Goal: Task Accomplishment & Management: Manage account settings

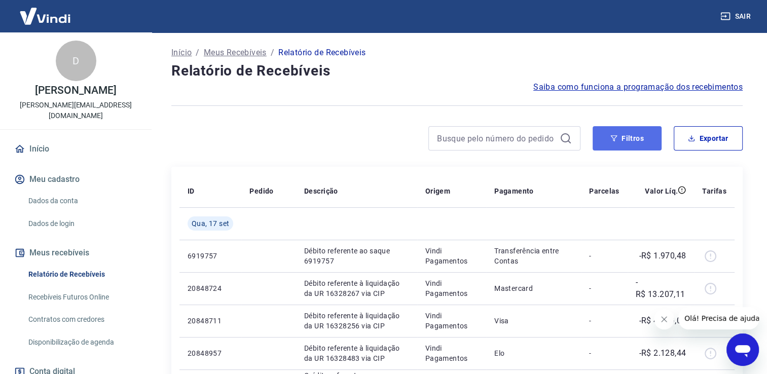
click at [604, 127] on button "Filtros" at bounding box center [626, 138] width 69 height 24
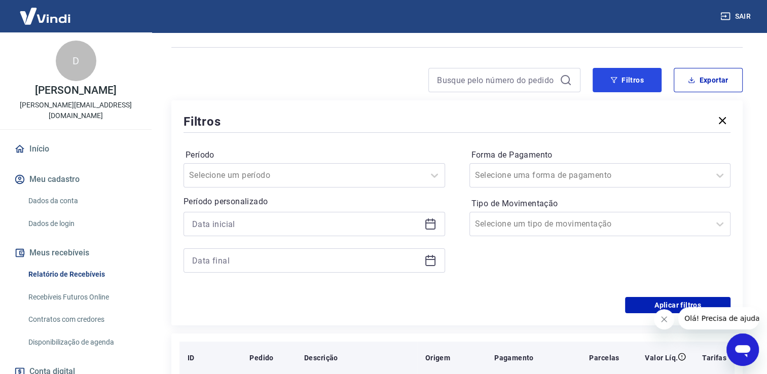
scroll to position [203, 0]
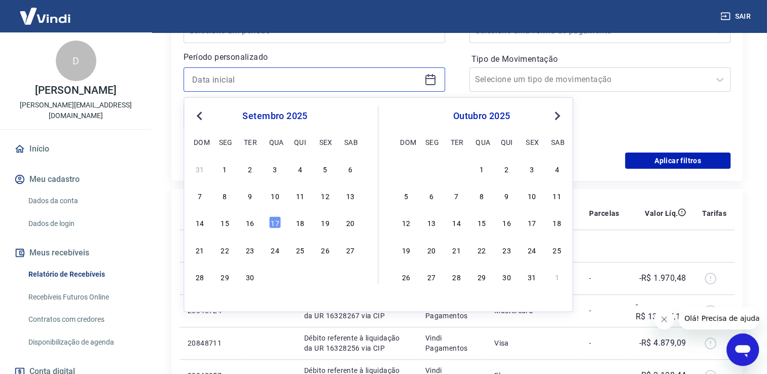
click at [230, 73] on input at bounding box center [306, 79] width 228 height 15
drag, startPoint x: 223, startPoint y: 221, endPoint x: 195, endPoint y: 138, distance: 87.7
click at [223, 221] on div "15" at bounding box center [225, 222] width 12 height 12
type input "15/09/2025"
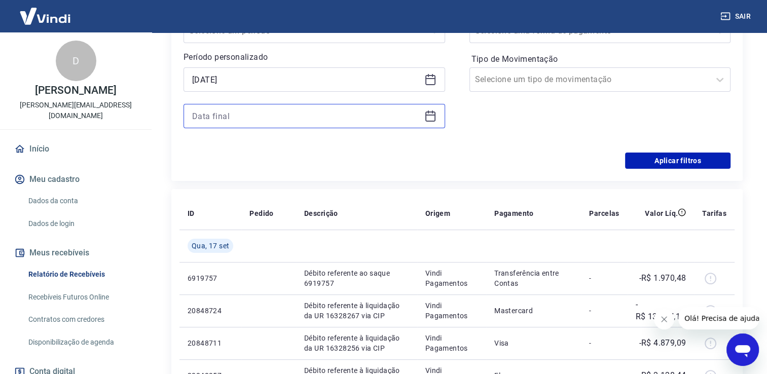
click at [207, 115] on input at bounding box center [306, 115] width 228 height 15
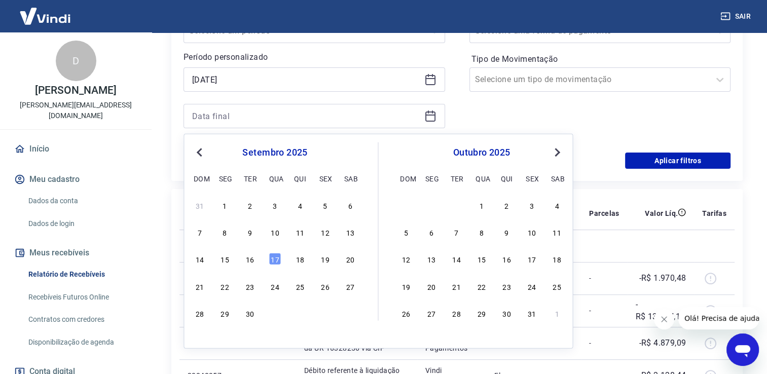
drag, startPoint x: 278, startPoint y: 258, endPoint x: 689, endPoint y: 125, distance: 431.8
click at [277, 258] on div "17" at bounding box center [275, 259] width 12 height 12
type input "17/09/2025"
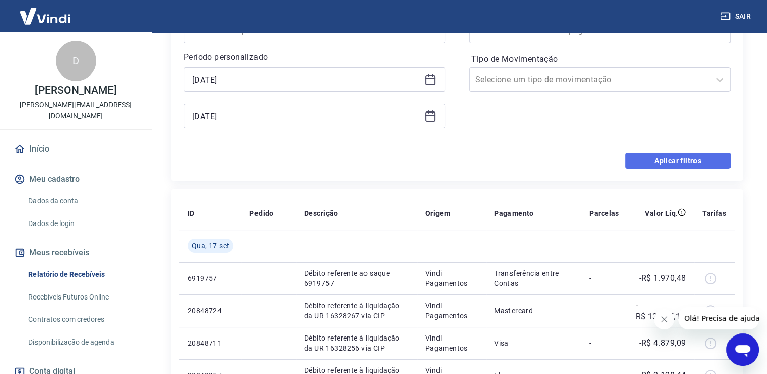
click at [679, 158] on button "Aplicar filtros" at bounding box center [677, 161] width 105 height 16
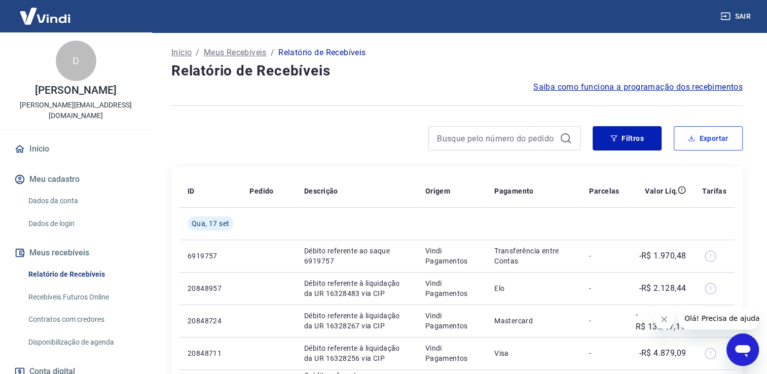
drag, startPoint x: 712, startPoint y: 137, endPoint x: 671, endPoint y: 189, distance: 66.3
click at [712, 137] on button "Exportar" at bounding box center [708, 138] width 69 height 24
type input "15/09/2025"
type input "17/09/2025"
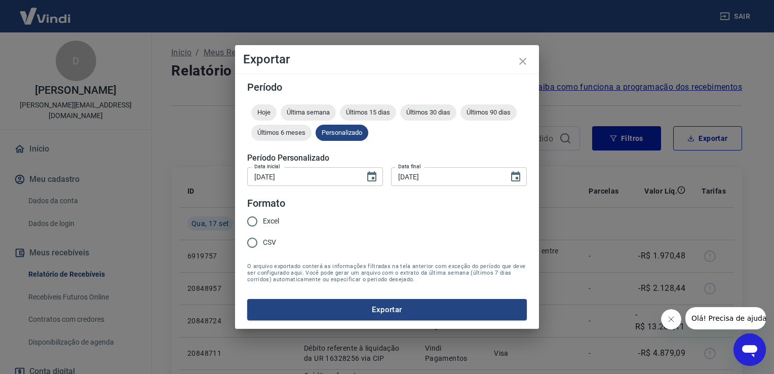
drag, startPoint x: 274, startPoint y: 222, endPoint x: 282, endPoint y: 228, distance: 10.1
click at [274, 222] on span "Excel" at bounding box center [271, 221] width 16 height 11
click at [263, 222] on input "Excel" at bounding box center [252, 221] width 21 height 21
radio input "true"
click at [375, 292] on form "Período Hoje Última semana Últimos 15 dias Últimos 30 dias Últimos 90 dias Últi…" at bounding box center [387, 201] width 280 height 238
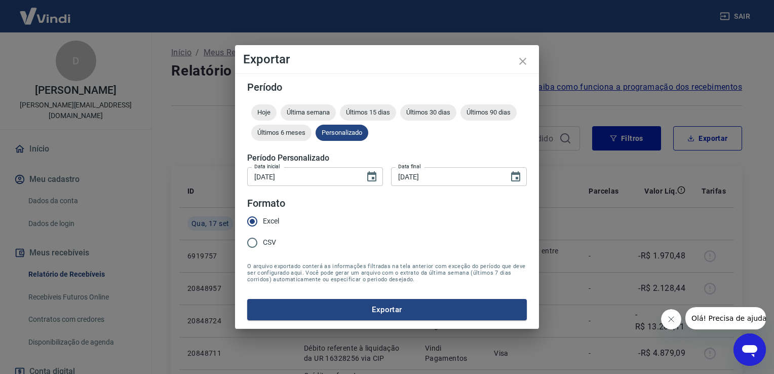
drag, startPoint x: 381, startPoint y: 303, endPoint x: 514, endPoint y: 343, distance: 139.0
click at [383, 303] on button "Exportar" at bounding box center [387, 309] width 280 height 21
